Goal: Check status

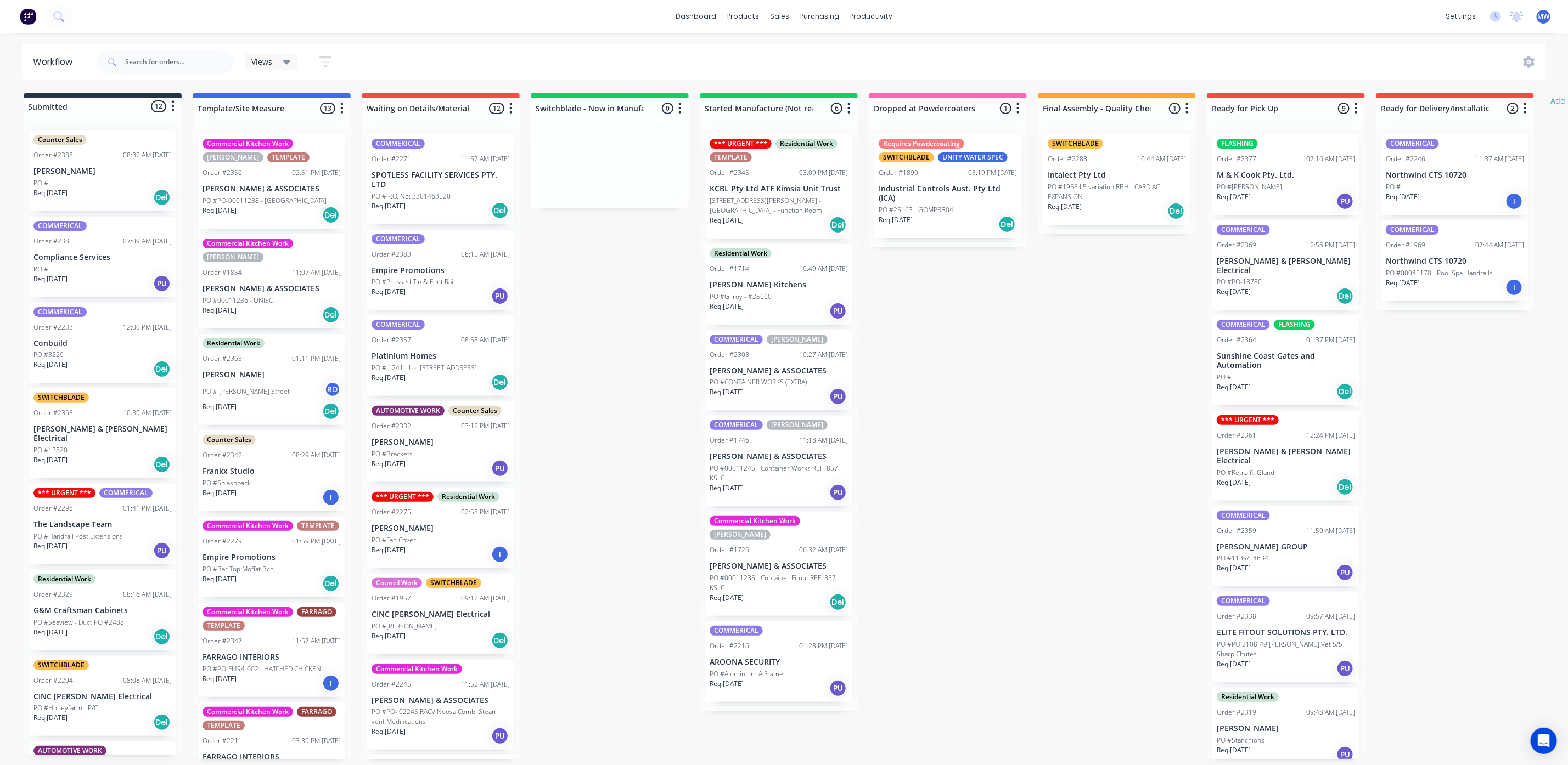
click at [89, 173] on p "[PERSON_NAME]" at bounding box center [103, 171] width 139 height 9
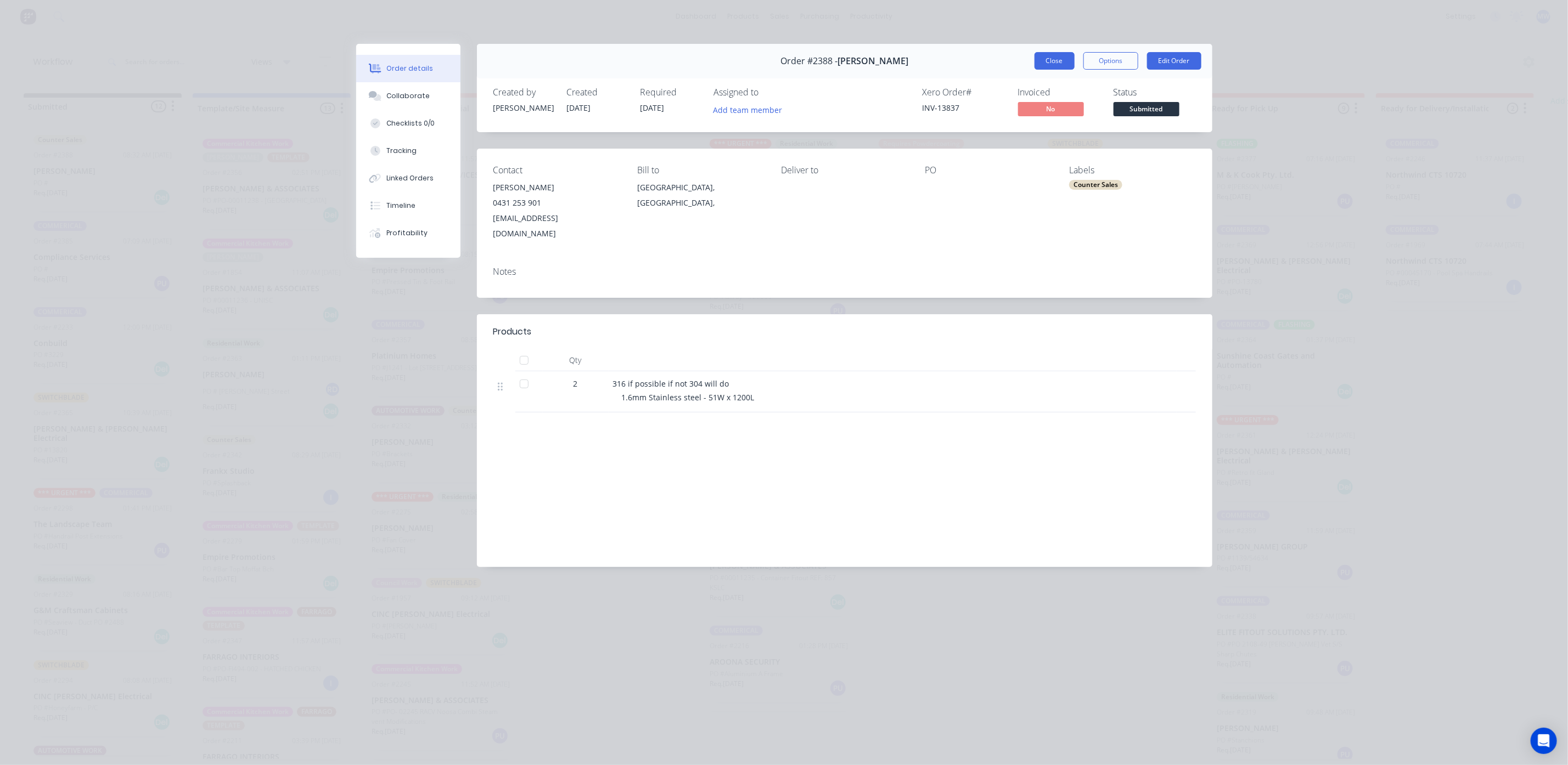
click at [1052, 57] on button "Close" at bounding box center [1054, 60] width 40 height 17
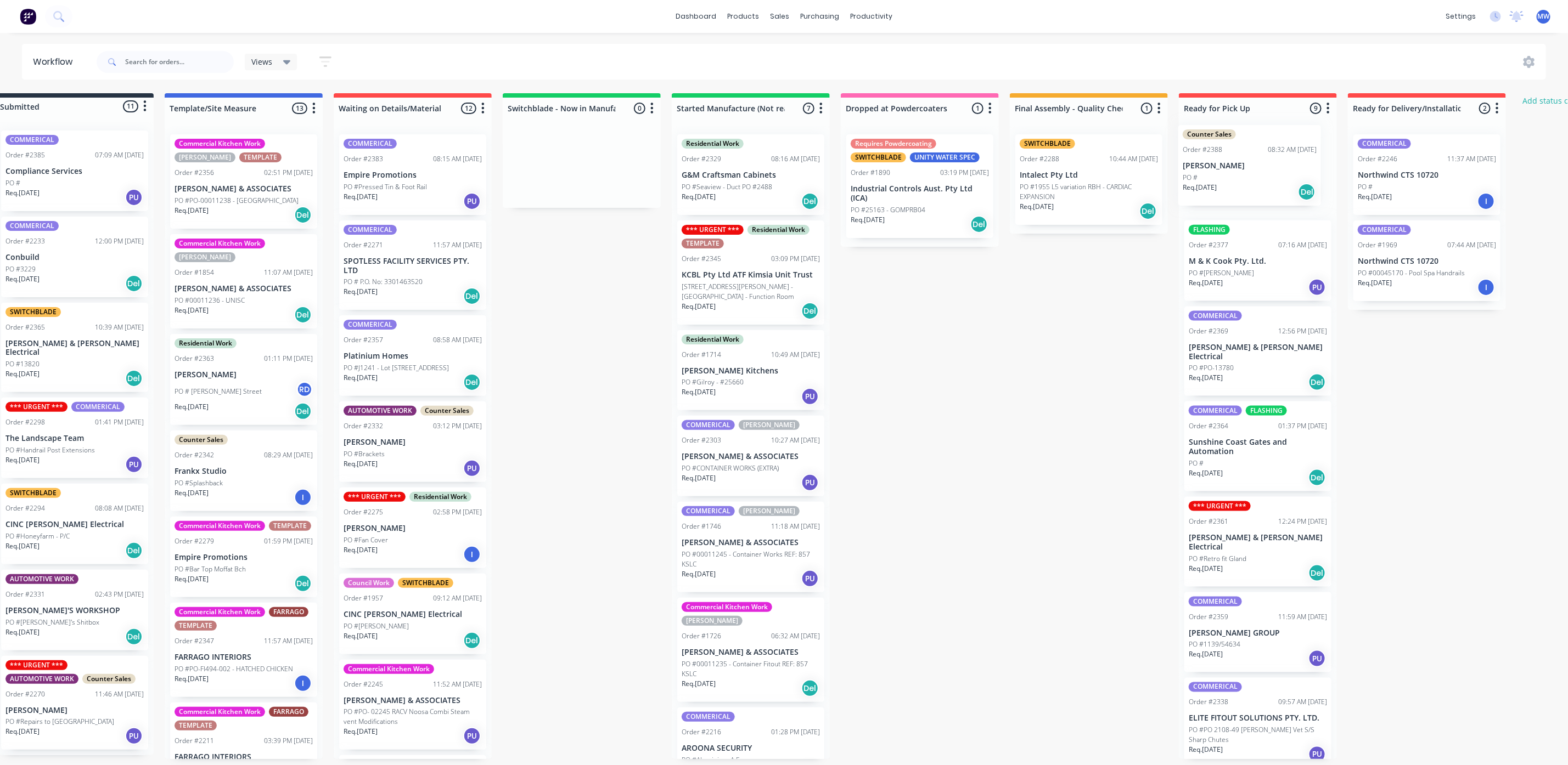
drag, startPoint x: 84, startPoint y: 173, endPoint x: 1240, endPoint y: 171, distance: 1156.0
click at [1240, 171] on div "Submitted 11 Status colour #273444 hex #273444 Save Cancel Summaries Total orde…" at bounding box center [878, 426] width 1830 height 666
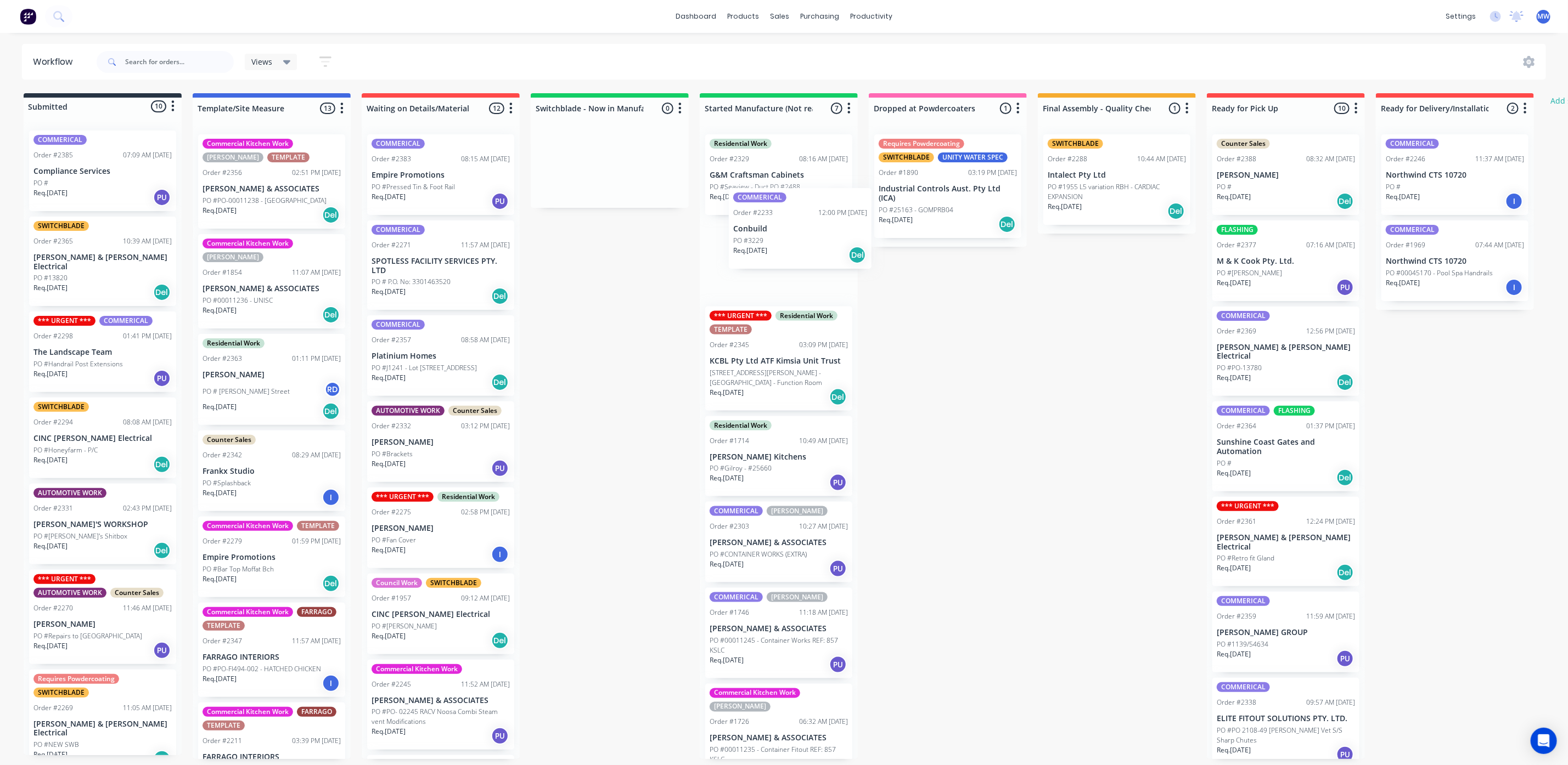
drag, startPoint x: 56, startPoint y: 260, endPoint x: 750, endPoint y: 226, distance: 694.8
click at [750, 226] on div "Submitted 10 Status colour #273444 hex #273444 Save Cancel Summaries Total orde…" at bounding box center [906, 426] width 1830 height 666
